Goal: Transaction & Acquisition: Obtain resource

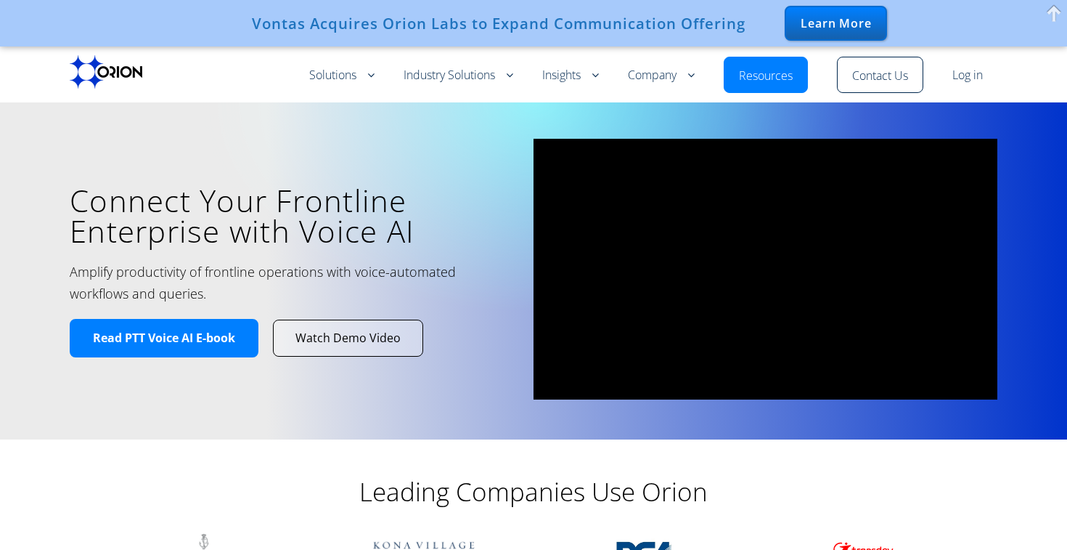
click at [883, 68] on link "Contact Us" at bounding box center [880, 76] width 56 height 17
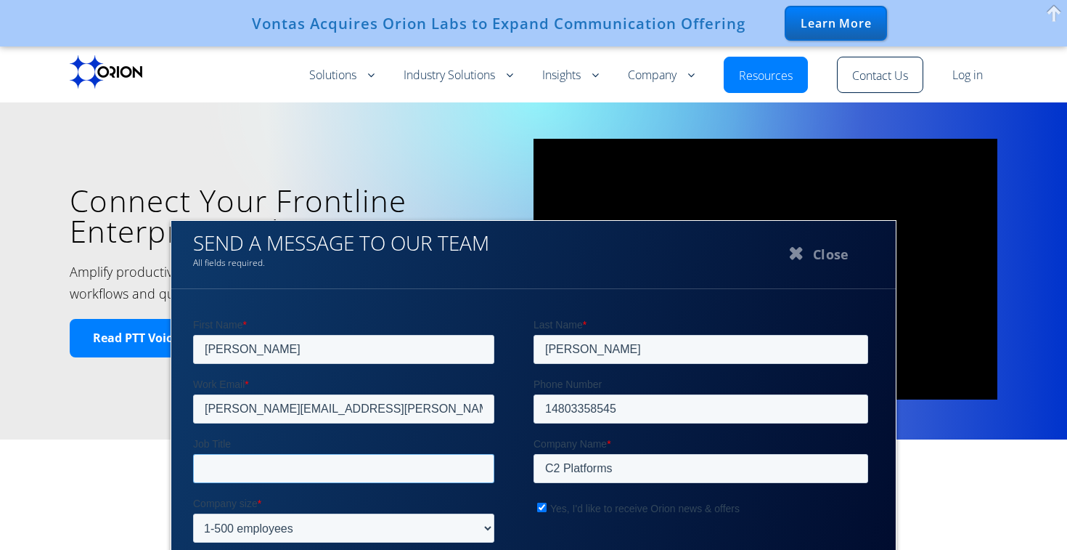
click at [402, 469] on input "Job Title" at bounding box center [343, 468] width 301 height 29
type input "President"
click at [72, 306] on div "Connect Your Frontline Enterprise with Voice AI Amplify productivity of frontli…" at bounding box center [302, 271] width 464 height 264
click at [326, 263] on div "All fields required." at bounding box center [533, 260] width 681 height 15
click at [918, 524] on div "Leading Companies Use Orion" at bounding box center [533, 548] width 871 height 218
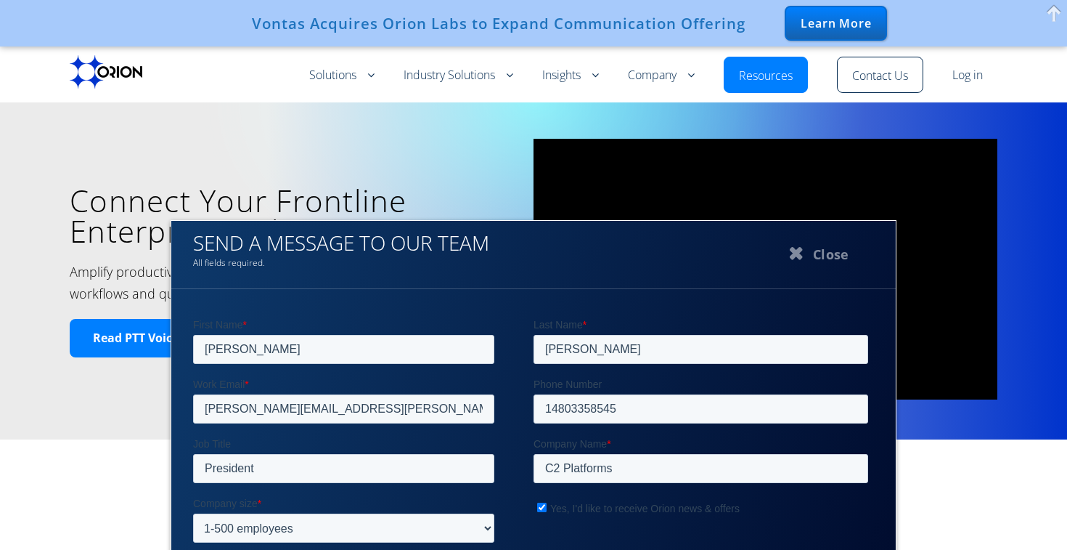
click at [794, 490] on fieldset "Job Title President Company Name * C2 Platforms" at bounding box center [533, 466] width 681 height 60
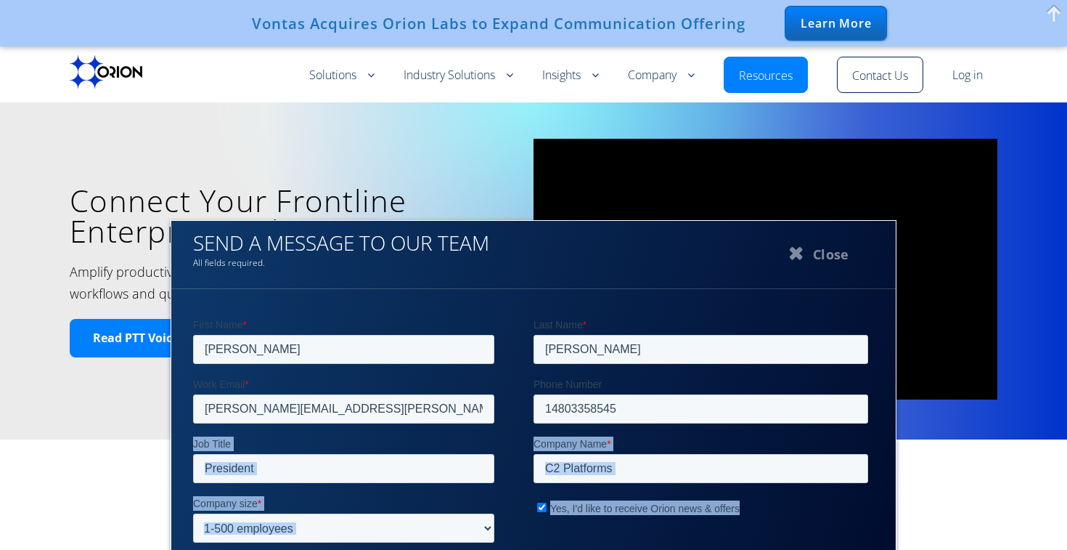
drag, startPoint x: 794, startPoint y: 490, endPoint x: 744, endPoint y: 507, distance: 52.8
click at [749, 507] on form "First Name * [PERSON_NAME] Last Name * [PERSON_NAME] Work Email * [PERSON_NAME]…" at bounding box center [533, 469] width 681 height 304
click at [744, 507] on label "Yes, I'd like to receive Orion news & offers" at bounding box center [702, 507] width 331 height 15
click at [547, 507] on input "Yes, I'd like to receive Orion news & offers" at bounding box center [541, 506] width 9 height 9
checkbox input "false"
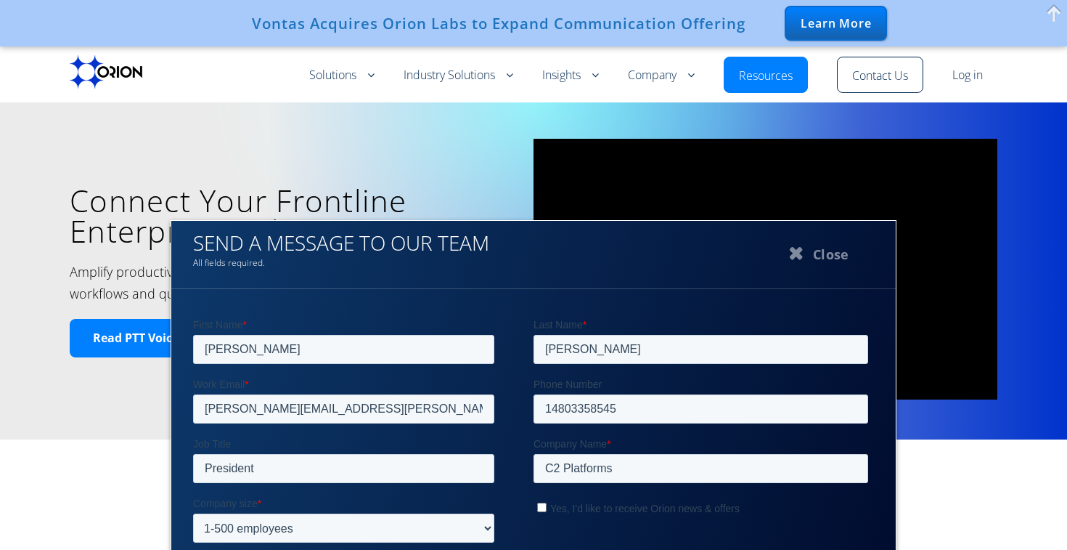
click at [656, 454] on input "C2 Platforms" at bounding box center [701, 468] width 335 height 29
click at [653, 469] on input "C2 Platforms" at bounding box center [701, 468] width 335 height 29
click at [657, 478] on fieldset "Job Title President Company Name * C2 Platforms" at bounding box center [533, 466] width 681 height 60
click at [659, 480] on input "C2 Platforms" at bounding box center [701, 468] width 335 height 29
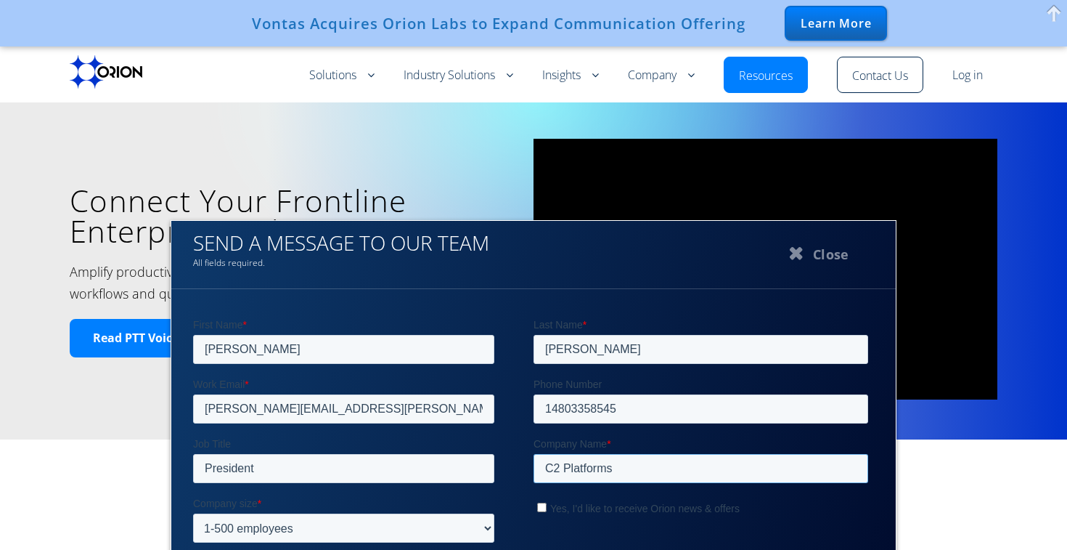
click at [659, 480] on input "C2 Platforms" at bounding box center [701, 468] width 335 height 29
click at [661, 481] on input "C2 Platforms" at bounding box center [701, 468] width 335 height 29
click at [836, 250] on button "Close" at bounding box center [816, 253] width 145 height 36
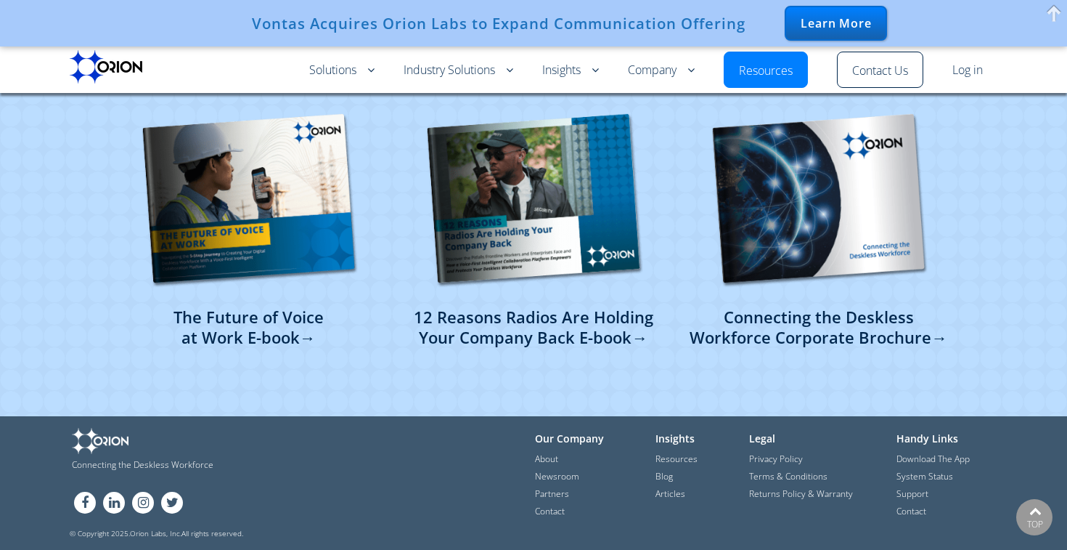
scroll to position [3624, 0]
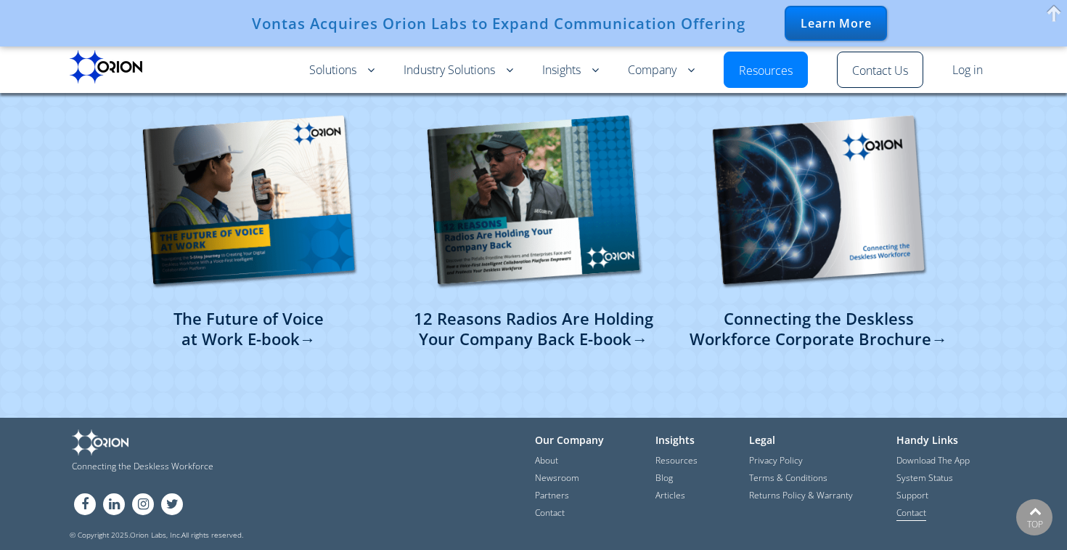
click at [916, 510] on link "Contact" at bounding box center [912, 513] width 30 height 15
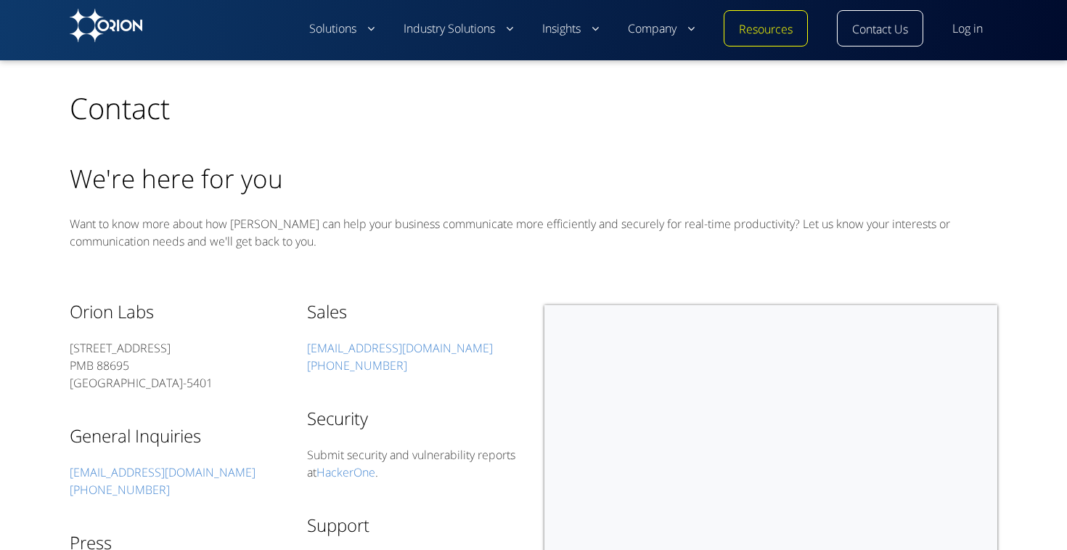
select select "SMB (<500 employees)"
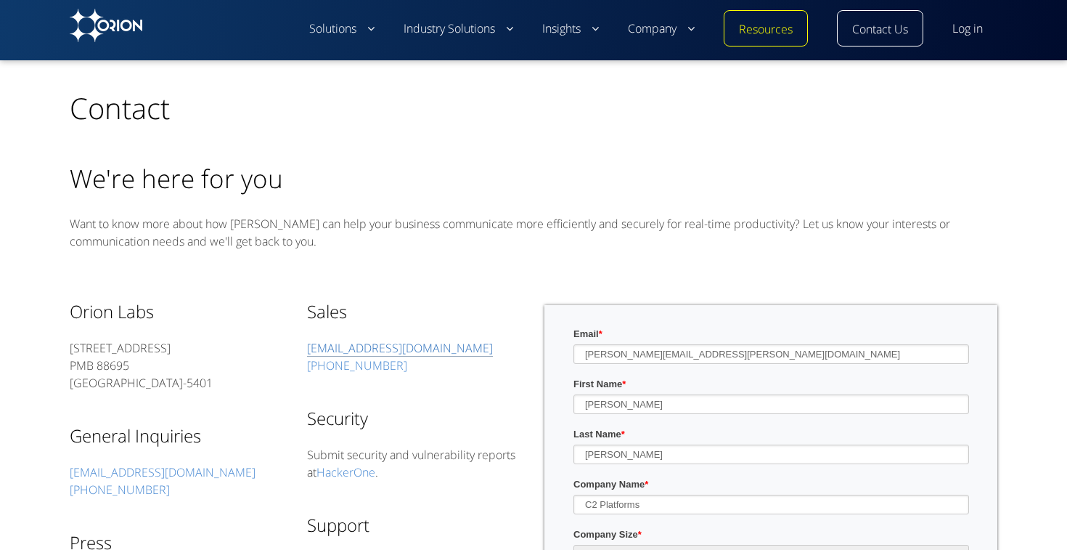
click at [392, 346] on link "sales@orionlabs.io" at bounding box center [400, 348] width 186 height 17
click at [89, 20] on img at bounding box center [106, 25] width 73 height 33
